Goal: Navigation & Orientation: Find specific page/section

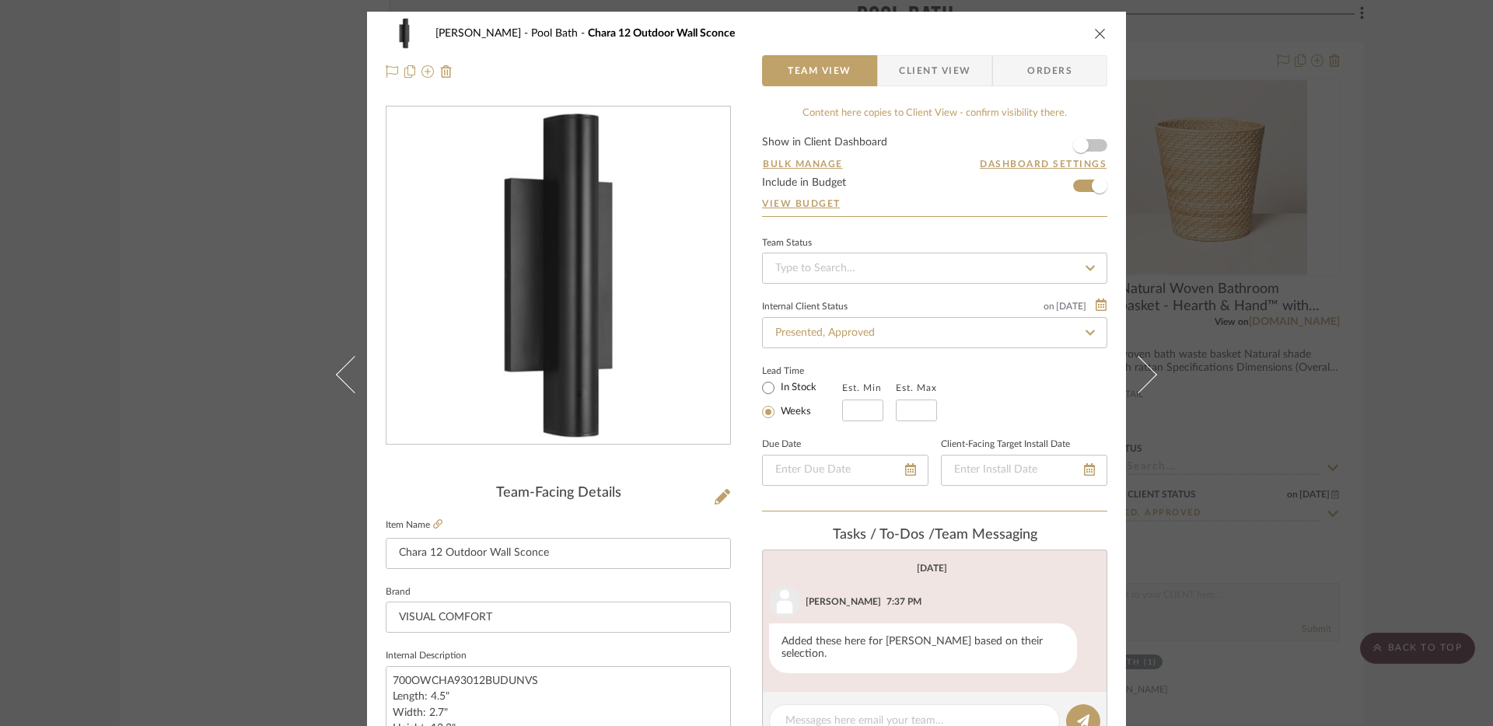
click at [1094, 33] on icon "close" at bounding box center [1100, 33] width 12 height 12
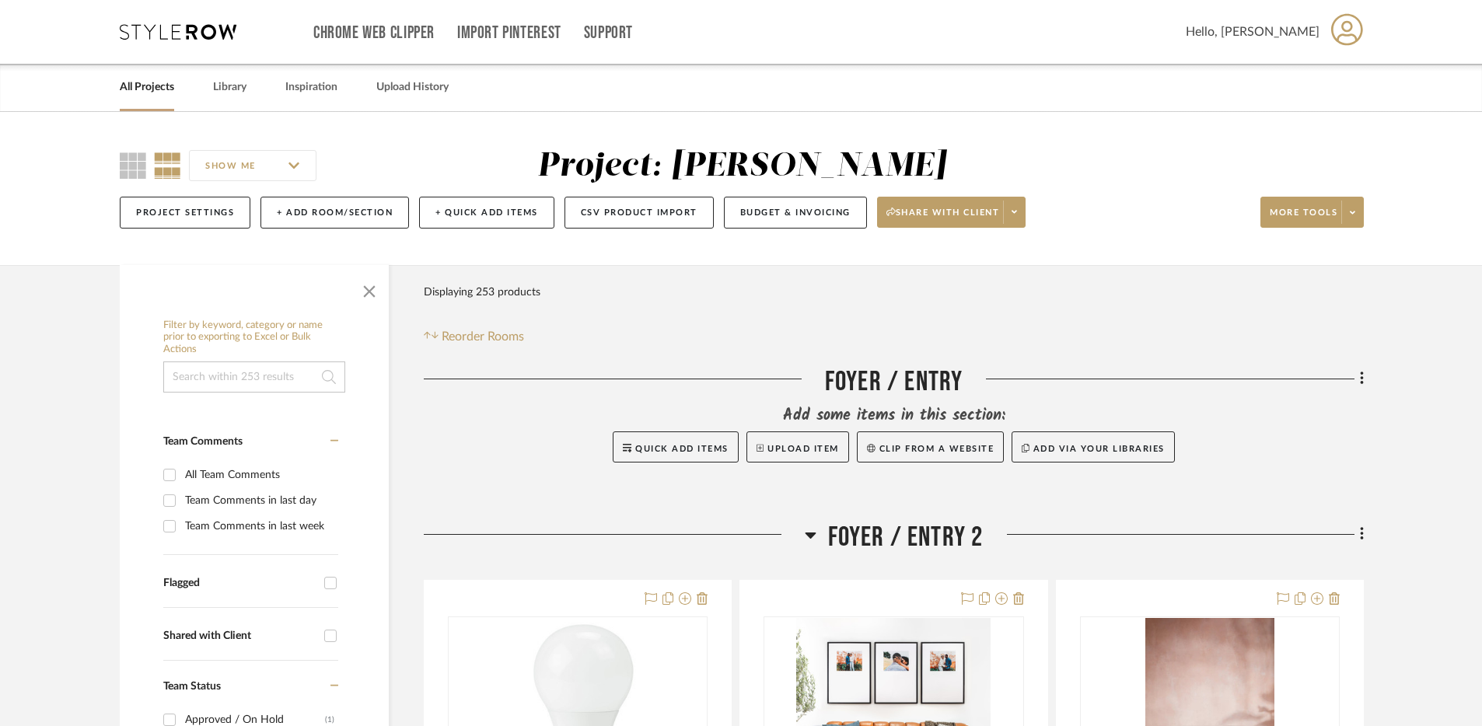
click at [158, 33] on icon at bounding box center [178, 32] width 117 height 16
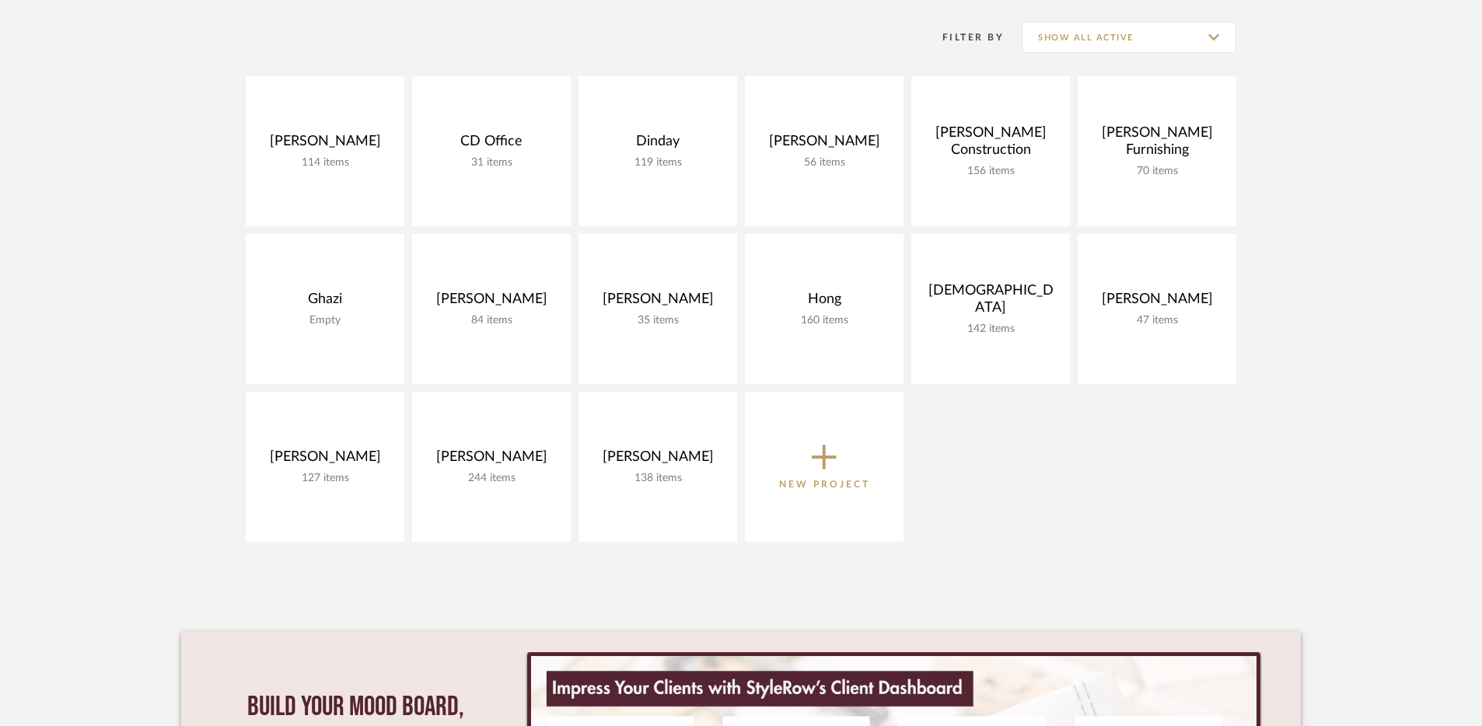
scroll to position [337, 0]
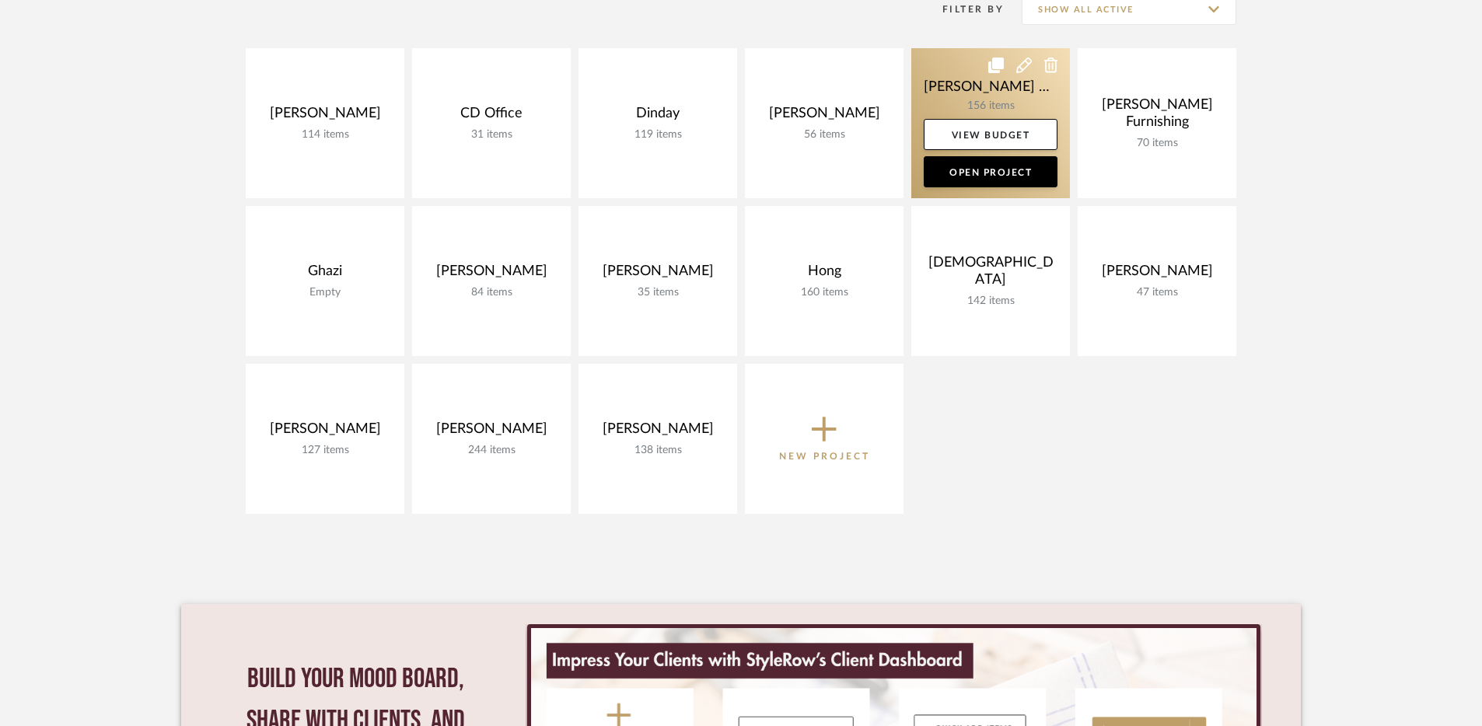
click at [937, 91] on link at bounding box center [990, 123] width 159 height 150
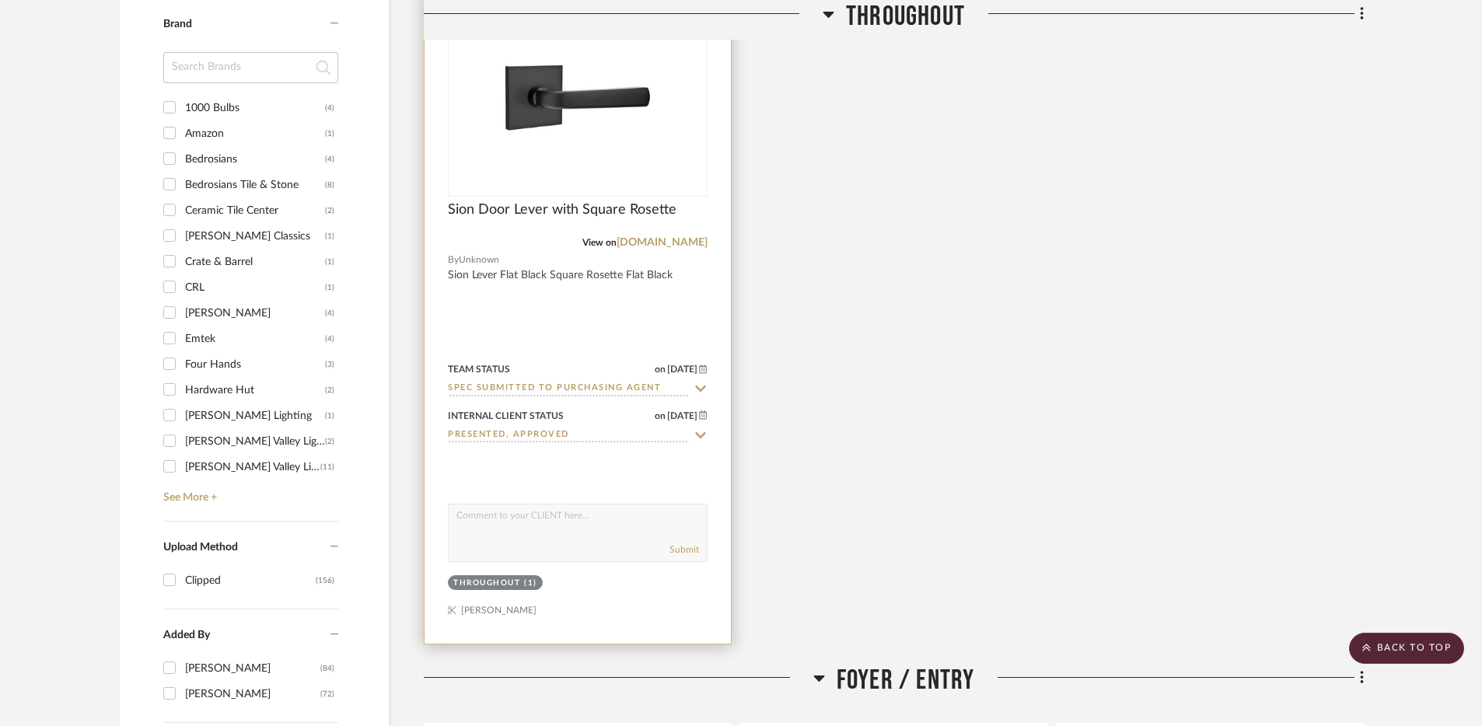
scroll to position [1367, 0]
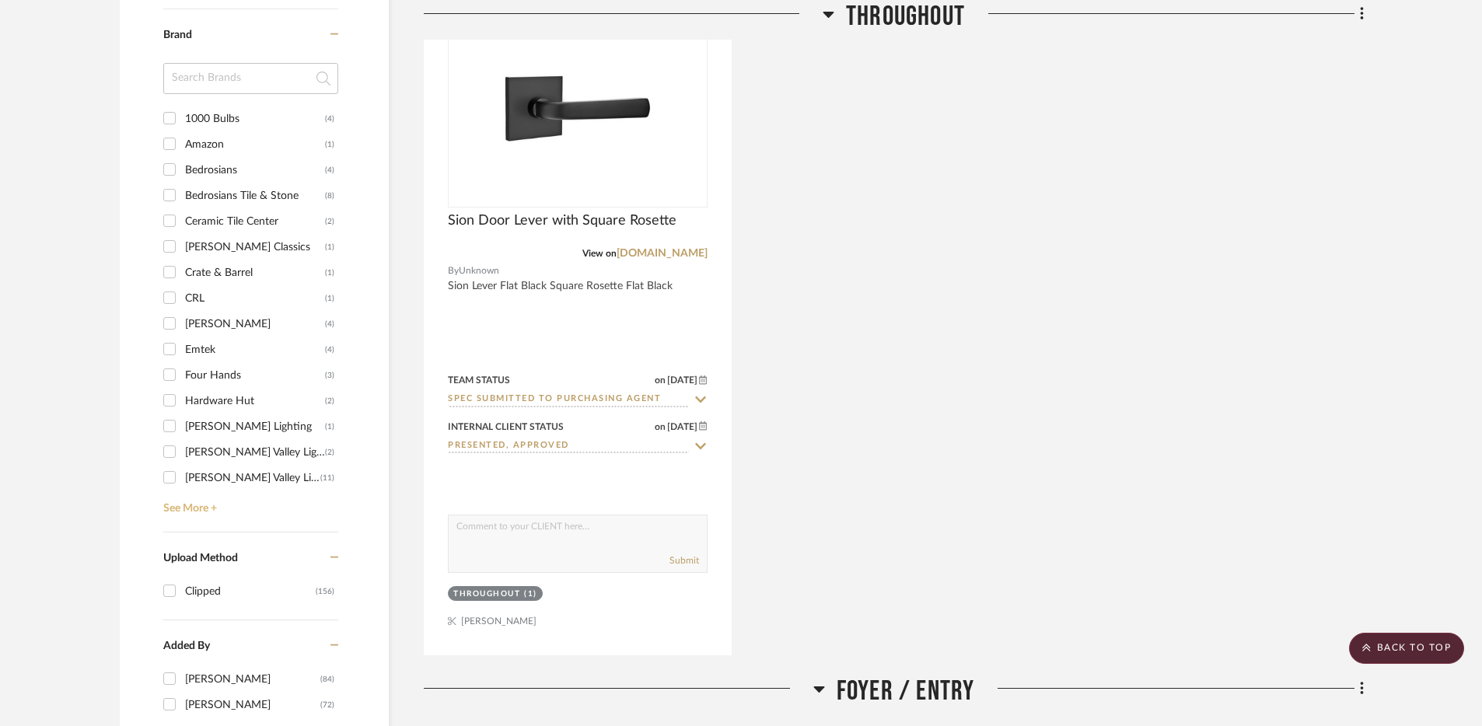
click at [211, 504] on link "See More +" at bounding box center [248, 503] width 179 height 25
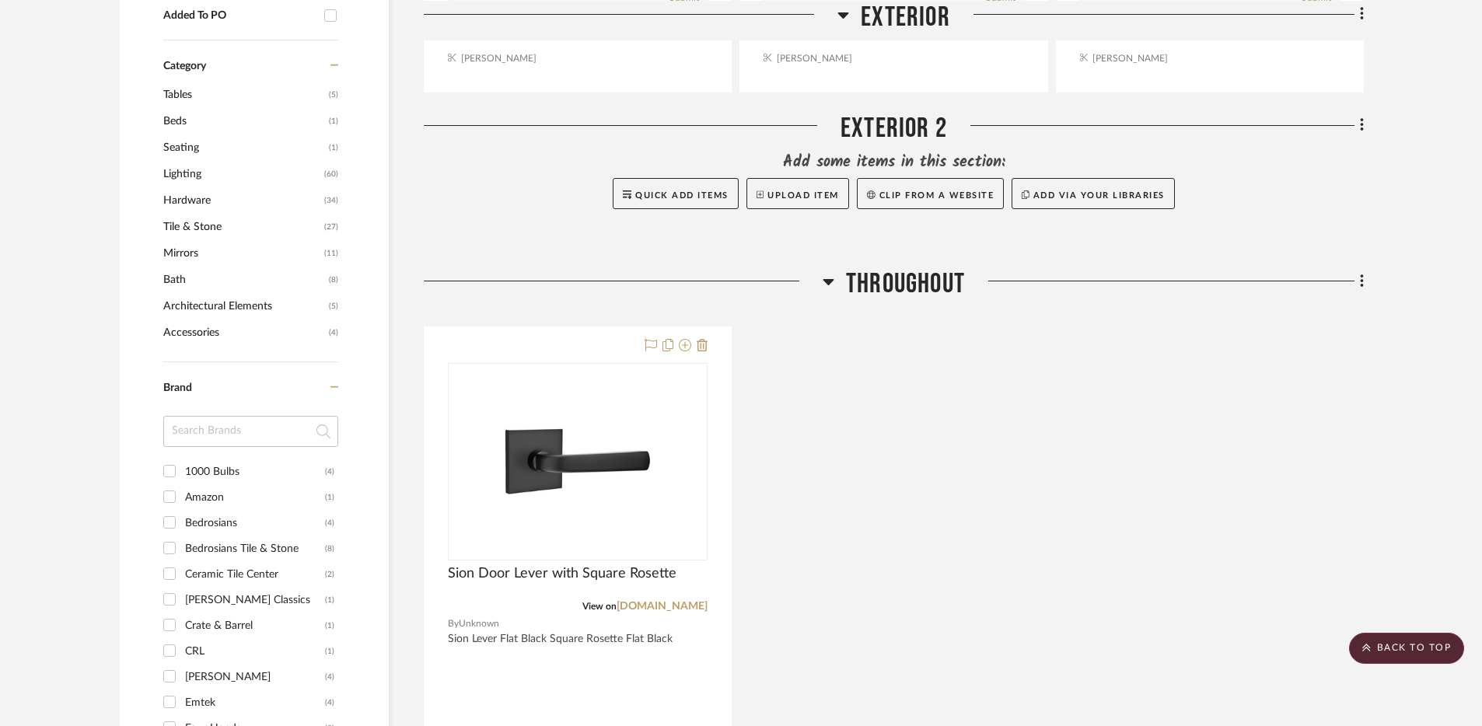
scroll to position [0, 0]
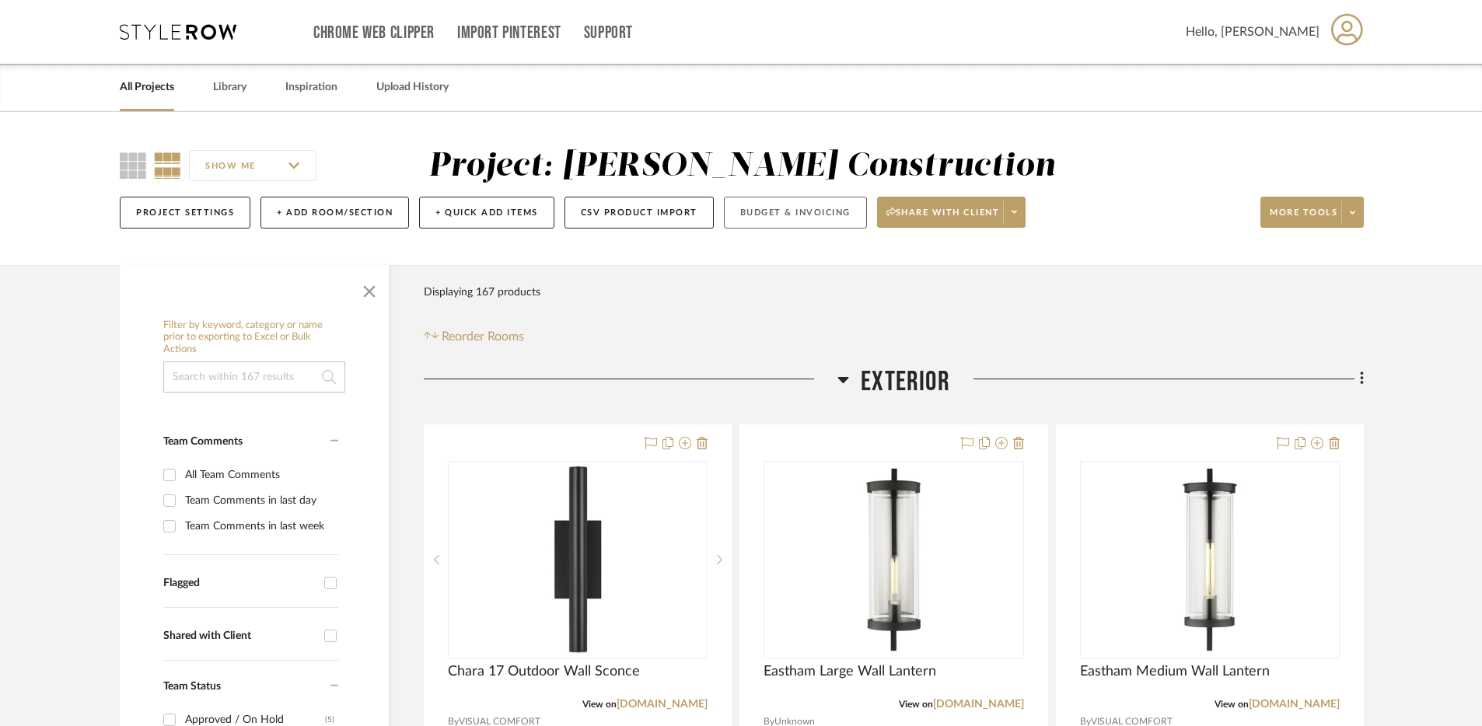
click at [754, 219] on button "Budget & Invoicing" at bounding box center [795, 213] width 143 height 32
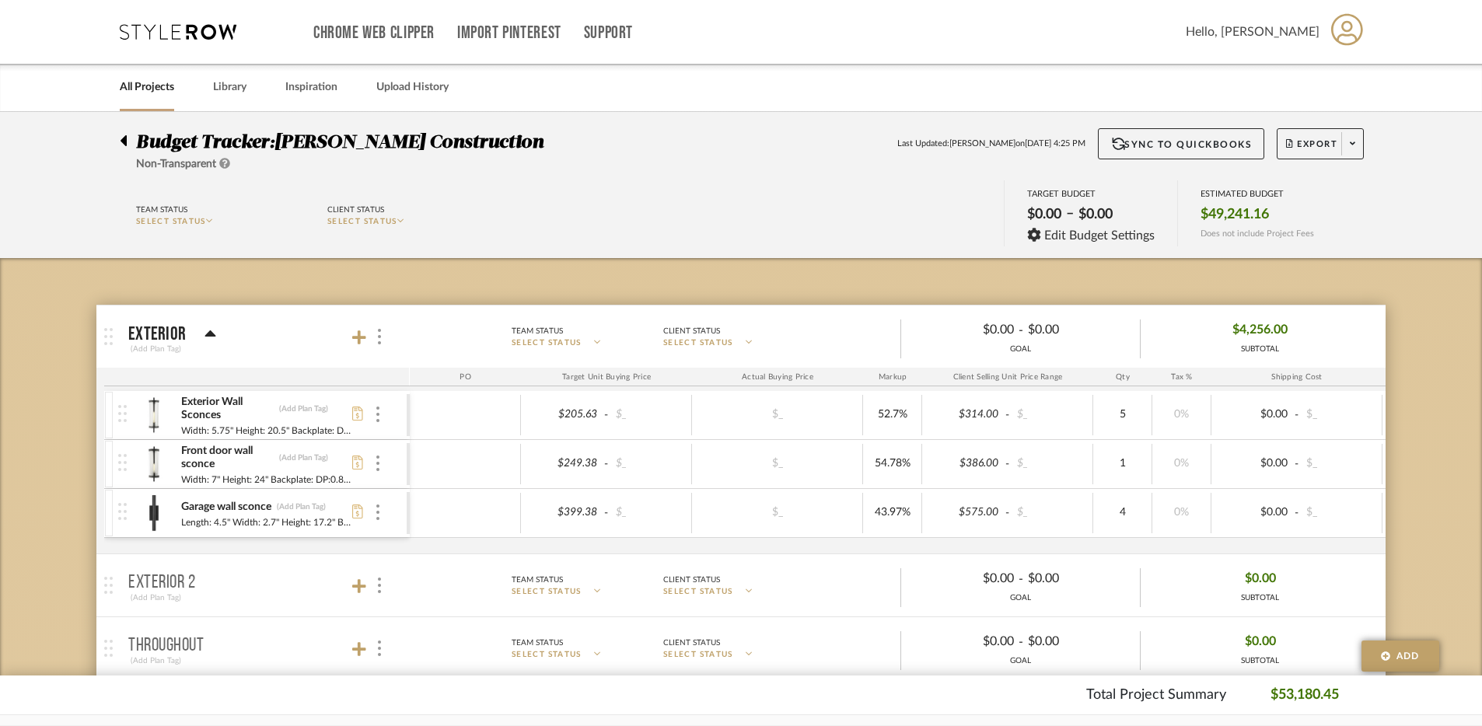
click at [159, 91] on link "All Projects" at bounding box center [147, 87] width 54 height 21
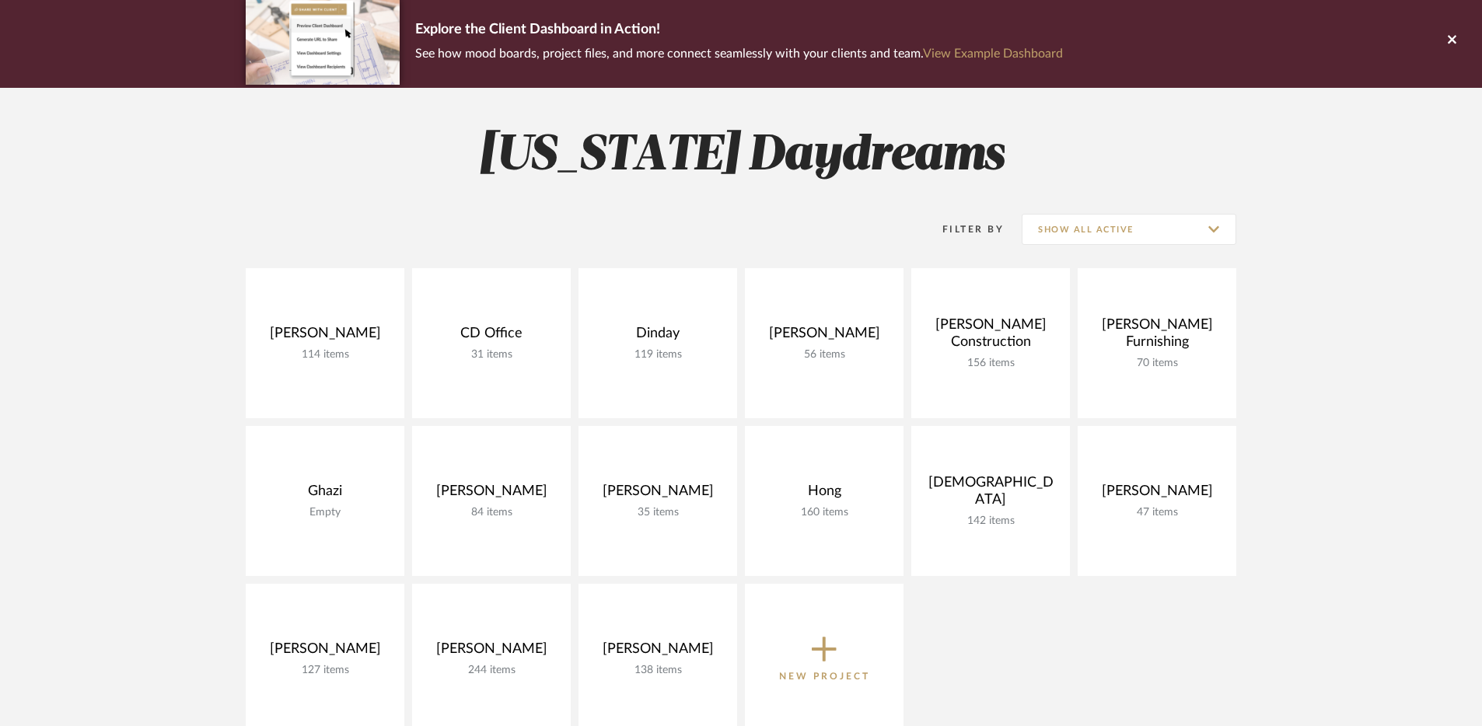
scroll to position [122, 0]
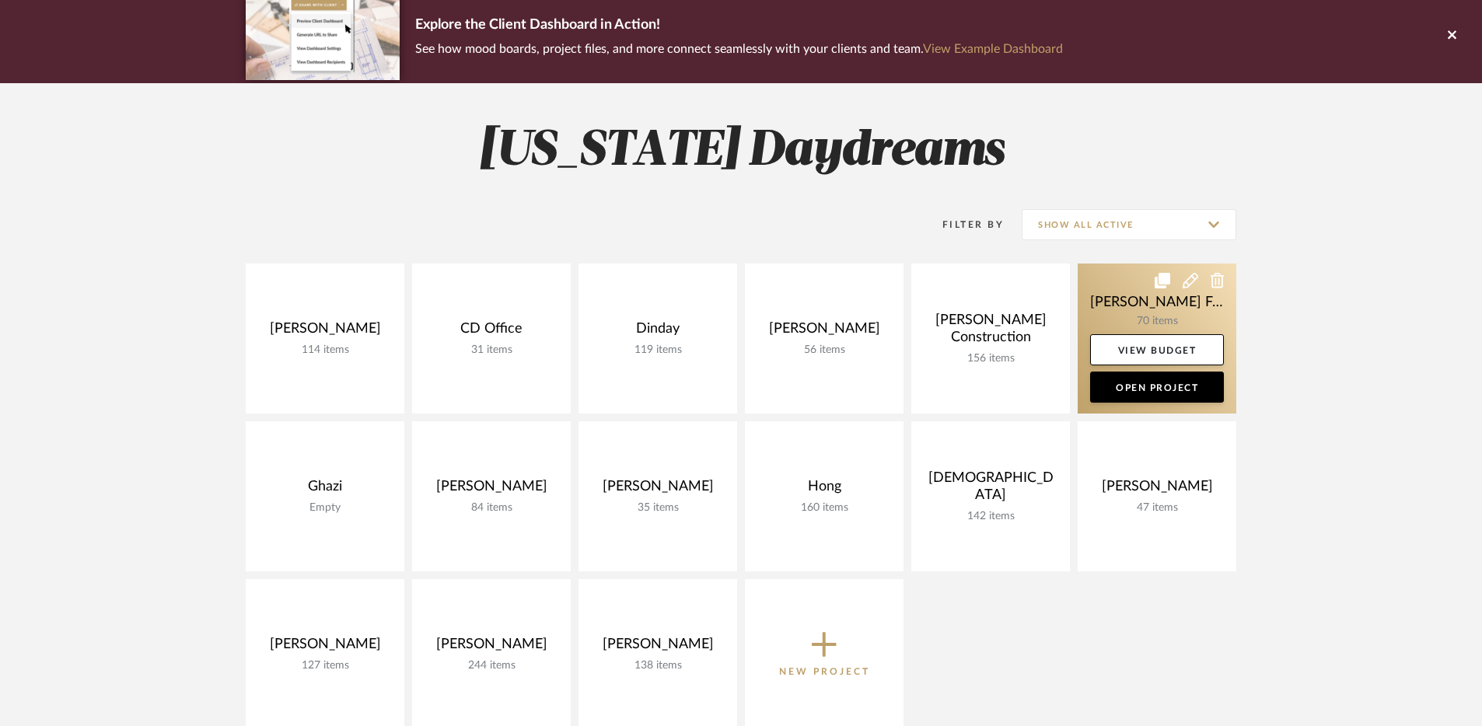
click at [1119, 303] on link at bounding box center [1157, 339] width 159 height 150
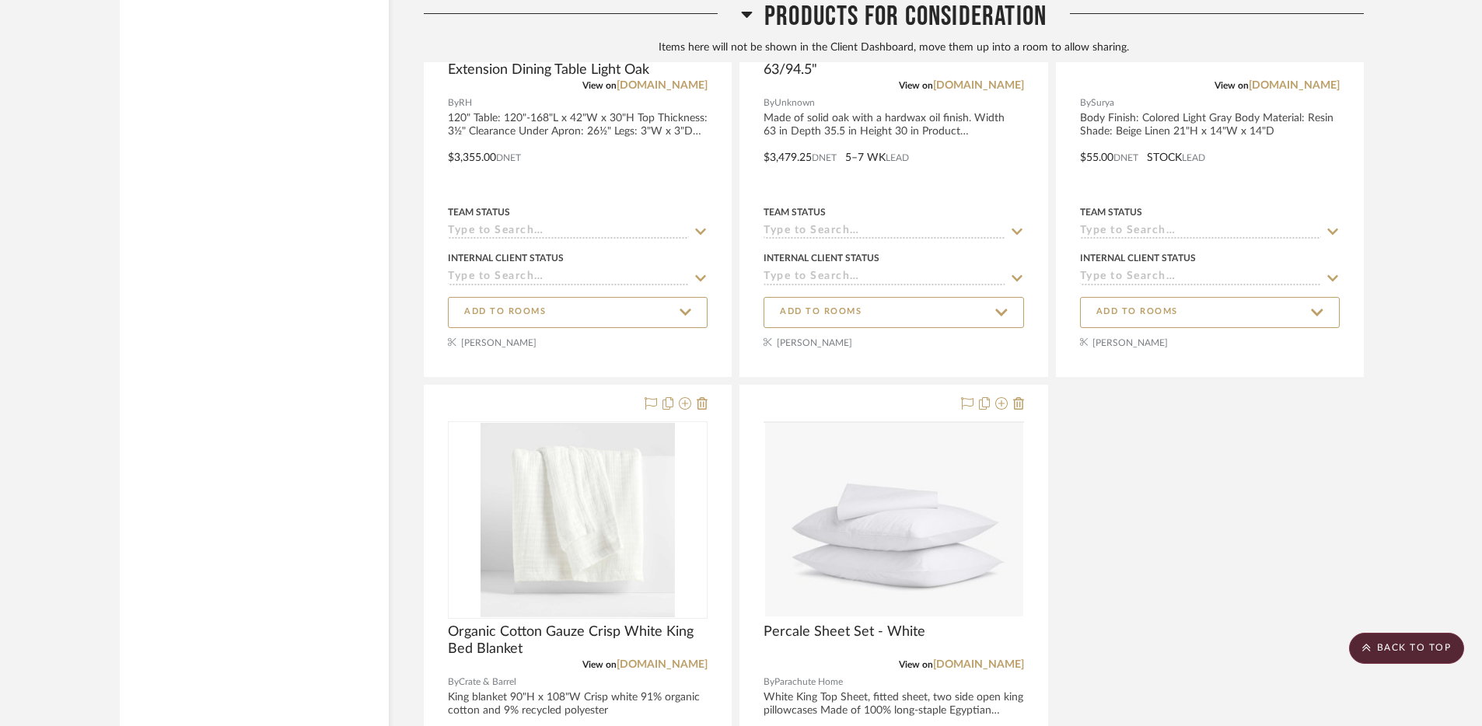
scroll to position [16538, 0]
